Goal: Task Accomplishment & Management: Manage account settings

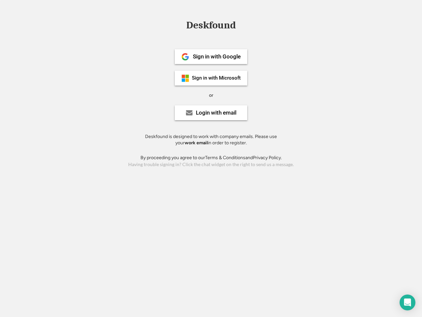
click at [211, 94] on div "or" at bounding box center [211, 95] width 4 height 7
click at [211, 26] on div "Deskfound" at bounding box center [211, 25] width 56 height 10
click at [180, 25] on div "Deskfound" at bounding box center [211, 26] width 422 height 13
click at [211, 26] on div "Deskfound" at bounding box center [211, 25] width 56 height 10
click at [211, 95] on div "or" at bounding box center [211, 95] width 4 height 7
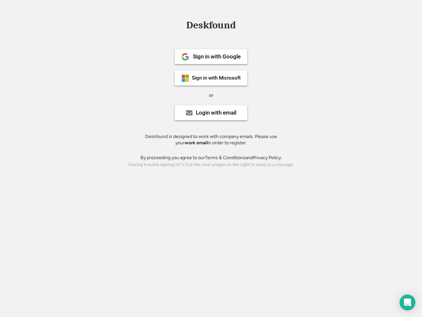
click at [211, 56] on div "Sign in with Google" at bounding box center [217, 57] width 48 height 6
click at [217, 56] on div "Sign in with Google" at bounding box center [217, 57] width 48 height 6
click at [185, 57] on img at bounding box center [185, 57] width 8 height 8
click at [211, 78] on div "Sign in with Microsoft" at bounding box center [216, 78] width 49 height 5
click at [217, 78] on div "Sign in with Microsoft" at bounding box center [216, 78] width 49 height 5
